Goal: Task Accomplishment & Management: Manage account settings

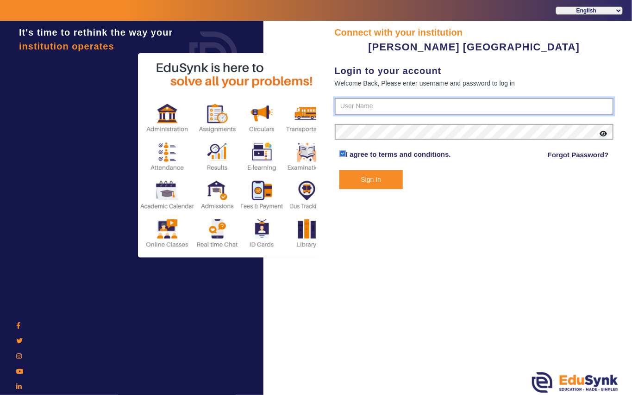
type input "7685859009"
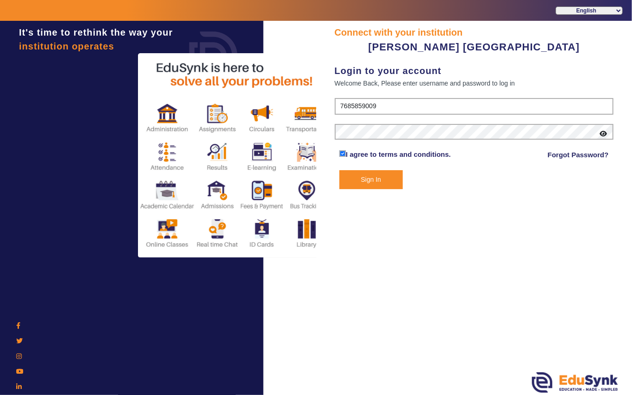
click at [372, 177] on button "Sign In" at bounding box center [370, 179] width 63 height 19
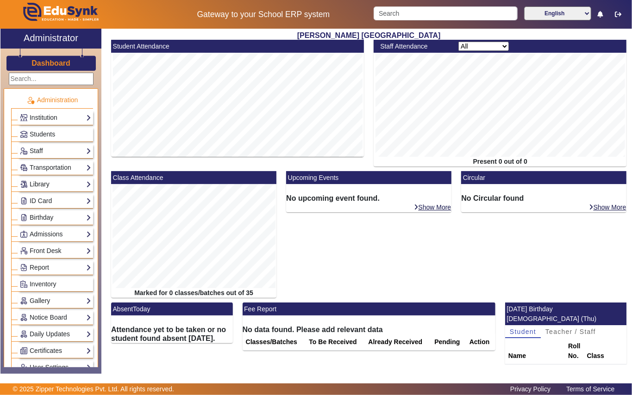
click at [56, 184] on link "Library" at bounding box center [55, 184] width 71 height 11
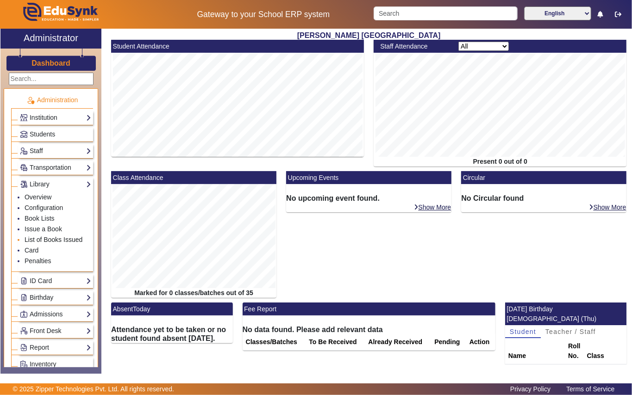
click at [75, 242] on link "List of Books Issued" at bounding box center [54, 239] width 58 height 7
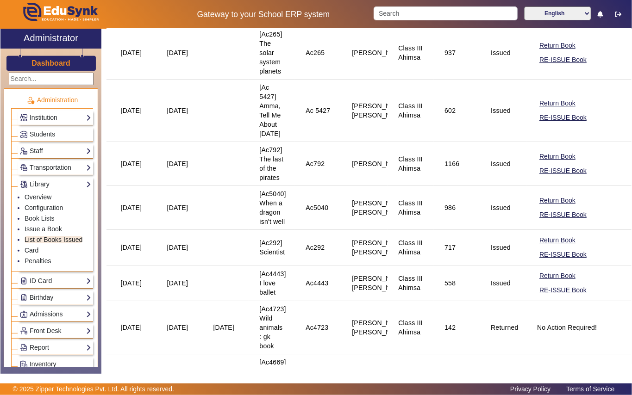
scroll to position [2174, 0]
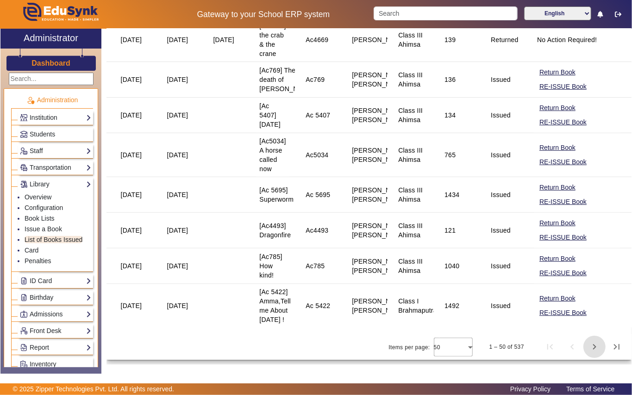
click at [587, 347] on span "Next page" at bounding box center [594, 347] width 22 height 22
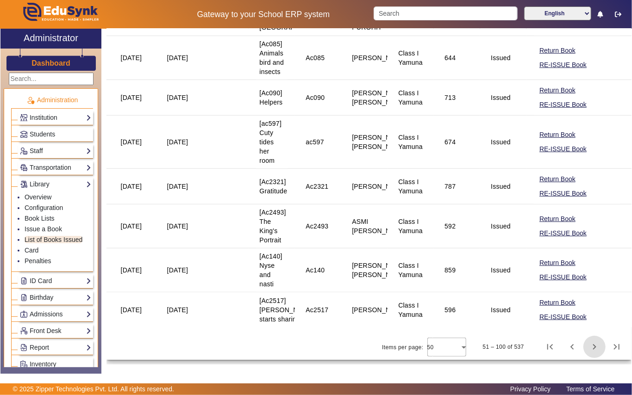
scroll to position [2422, 0]
click at [583, 347] on span "Next page" at bounding box center [594, 347] width 22 height 22
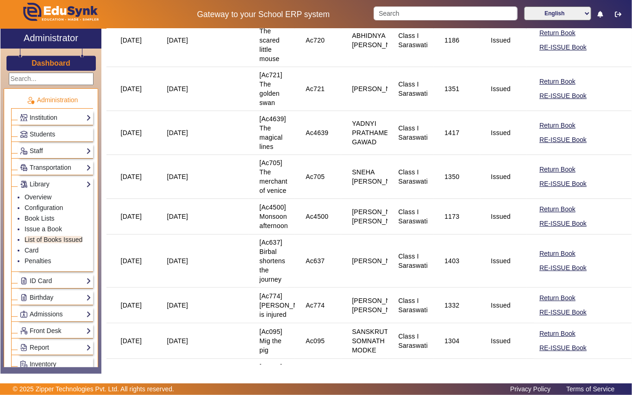
scroll to position [2108, 0]
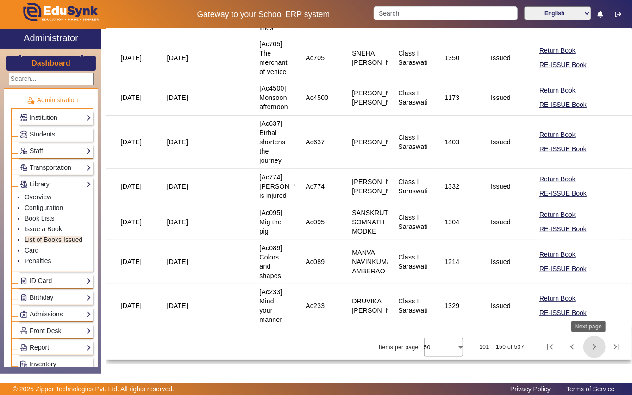
click at [584, 349] on span "Next page" at bounding box center [594, 347] width 22 height 22
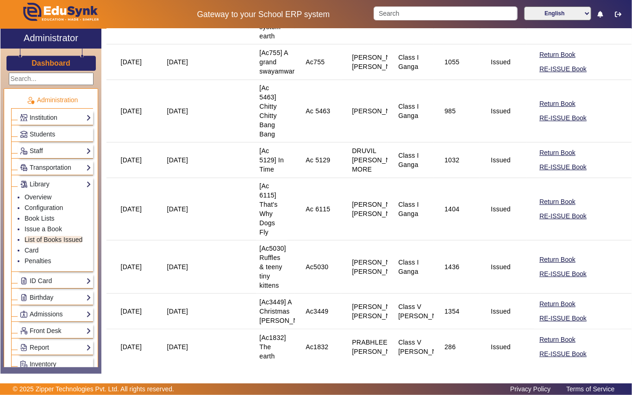
scroll to position [2081, 0]
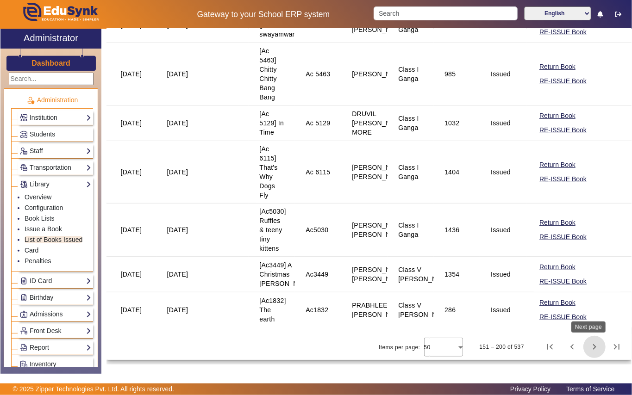
click at [587, 346] on span "Next page" at bounding box center [594, 347] width 22 height 22
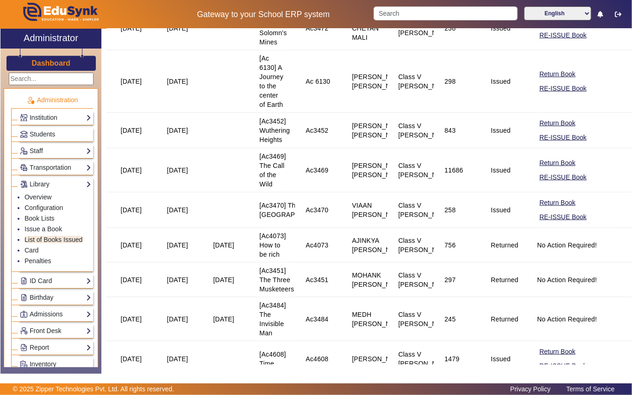
scroll to position [308, 0]
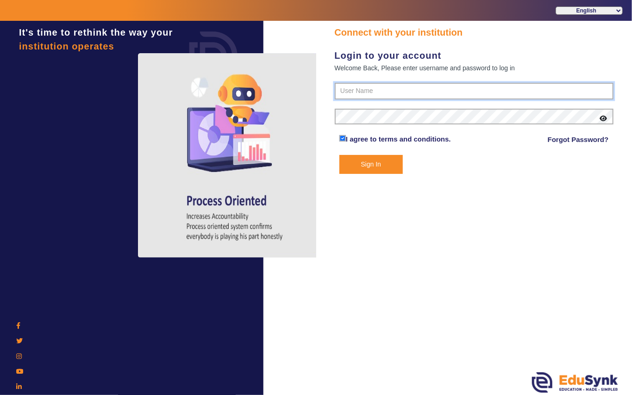
type input "7685859009"
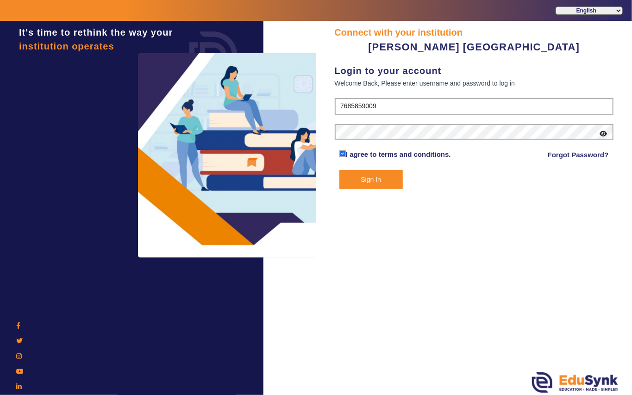
click at [380, 181] on button "Sign In" at bounding box center [370, 179] width 63 height 19
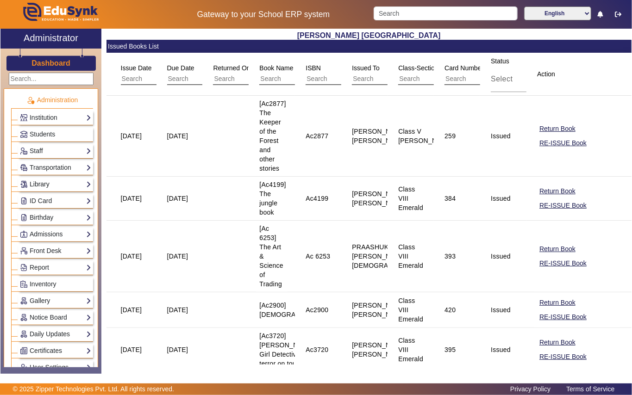
click at [66, 186] on link "Library" at bounding box center [55, 184] width 71 height 11
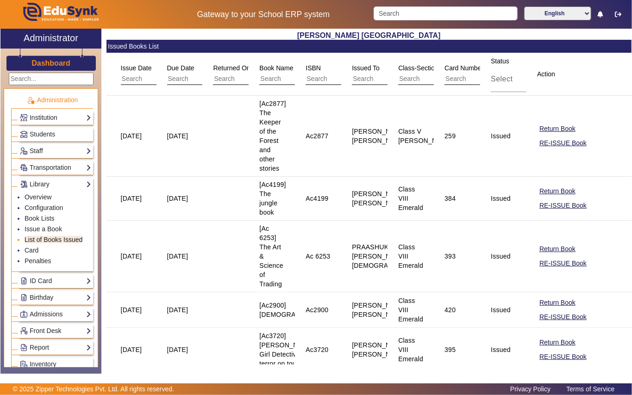
click at [67, 241] on link "List of Books Issued" at bounding box center [54, 239] width 58 height 7
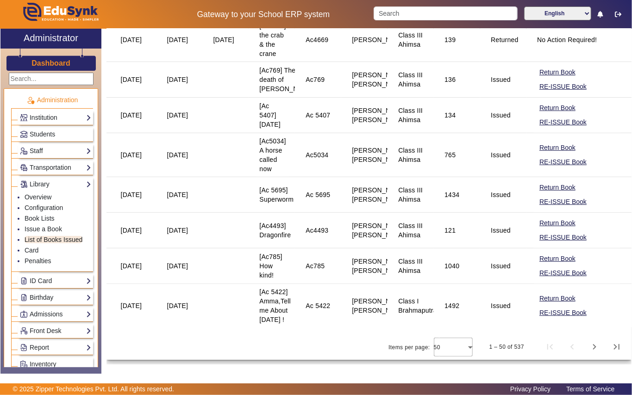
scroll to position [2174, 0]
click at [585, 345] on span "Next page" at bounding box center [594, 347] width 22 height 22
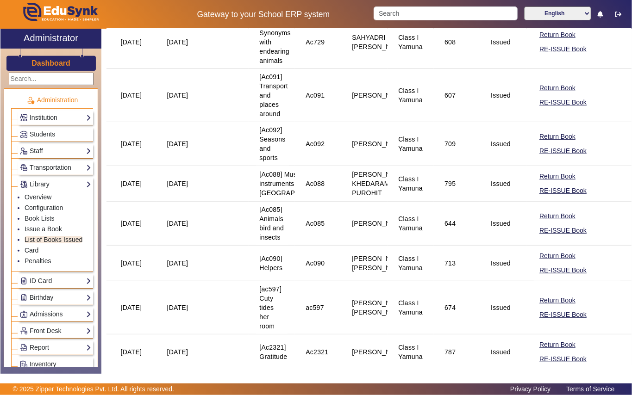
scroll to position [2422, 0]
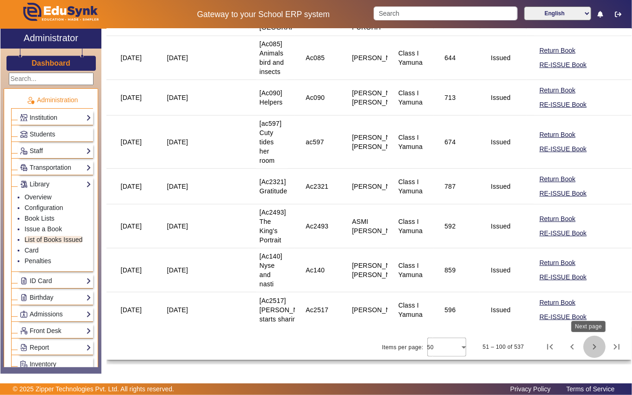
click at [583, 345] on span "Next page" at bounding box center [594, 347] width 22 height 22
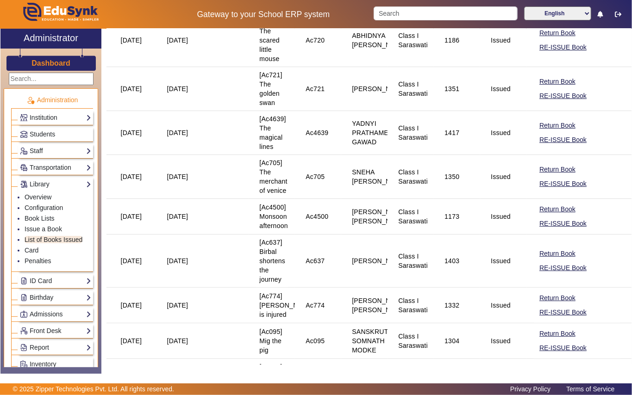
scroll to position [2108, 0]
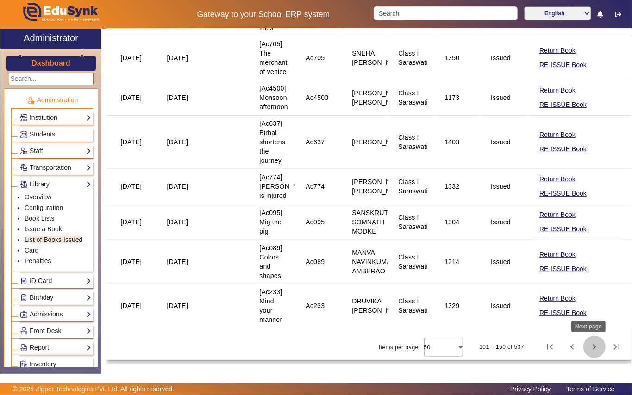
click at [583, 345] on span "Next page" at bounding box center [594, 347] width 22 height 22
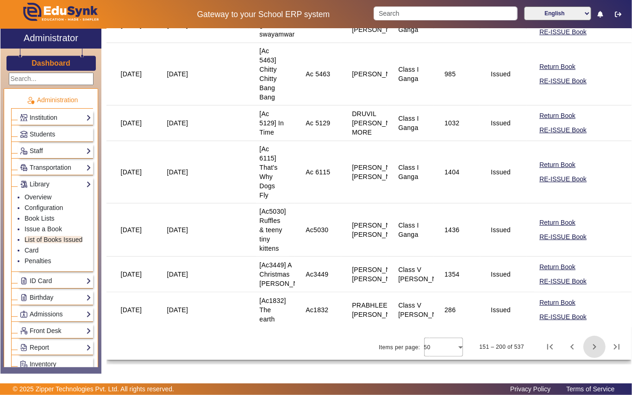
scroll to position [2081, 0]
click at [586, 348] on span "Next page" at bounding box center [594, 347] width 22 height 22
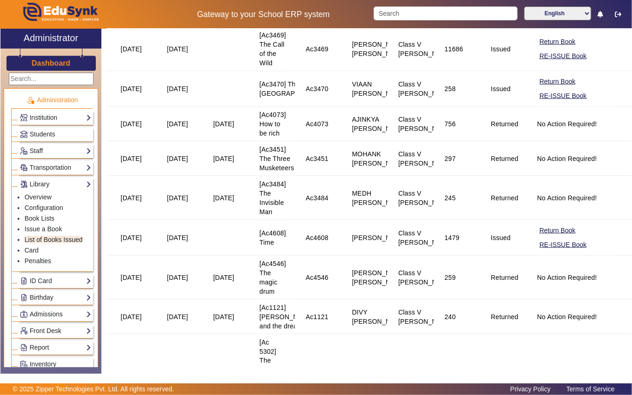
scroll to position [617, 0]
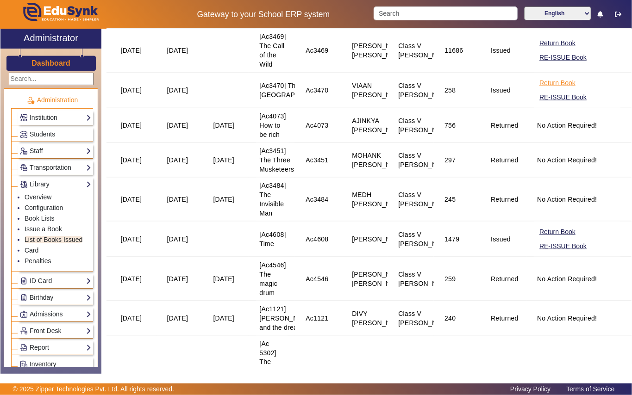
click at [554, 89] on button "Return Book" at bounding box center [557, 83] width 38 height 12
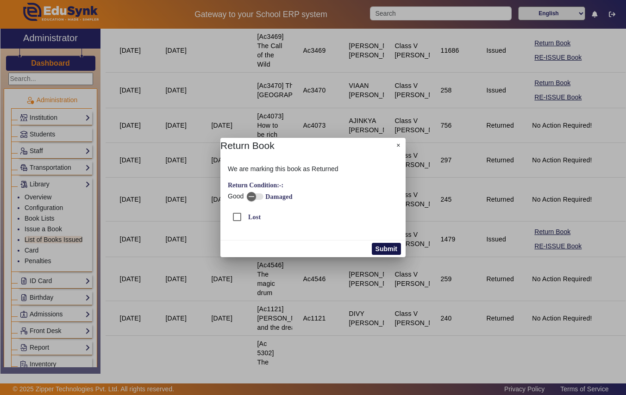
click at [374, 245] on button "Submit" at bounding box center [386, 249] width 29 height 12
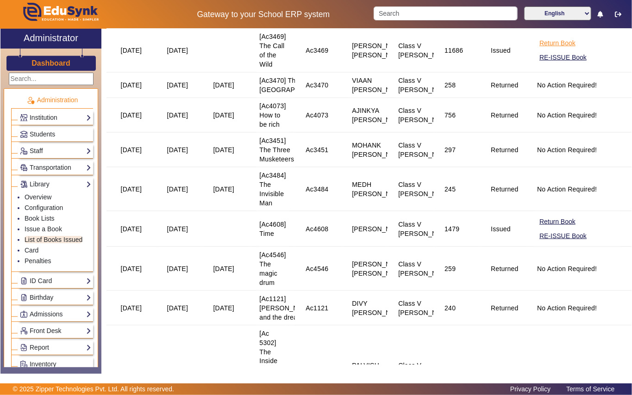
click at [544, 49] on button "Return Book" at bounding box center [557, 43] width 38 height 12
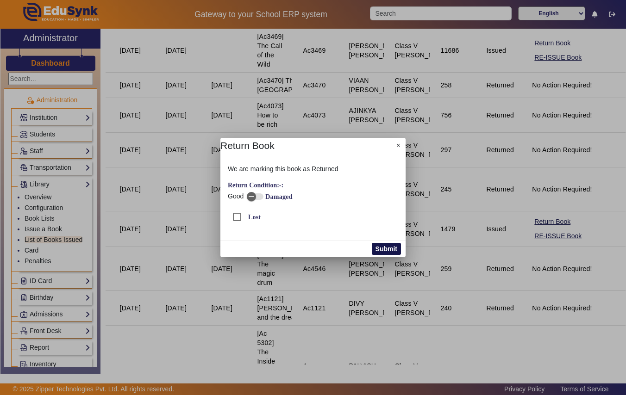
click at [382, 247] on button "Submit" at bounding box center [386, 249] width 29 height 12
click at [379, 249] on button "Submit" at bounding box center [386, 249] width 29 height 12
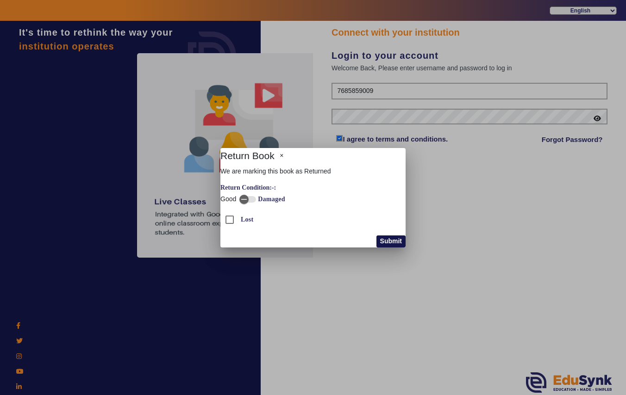
click at [382, 241] on button "Submit" at bounding box center [390, 242] width 29 height 12
